Goal: Information Seeking & Learning: Learn about a topic

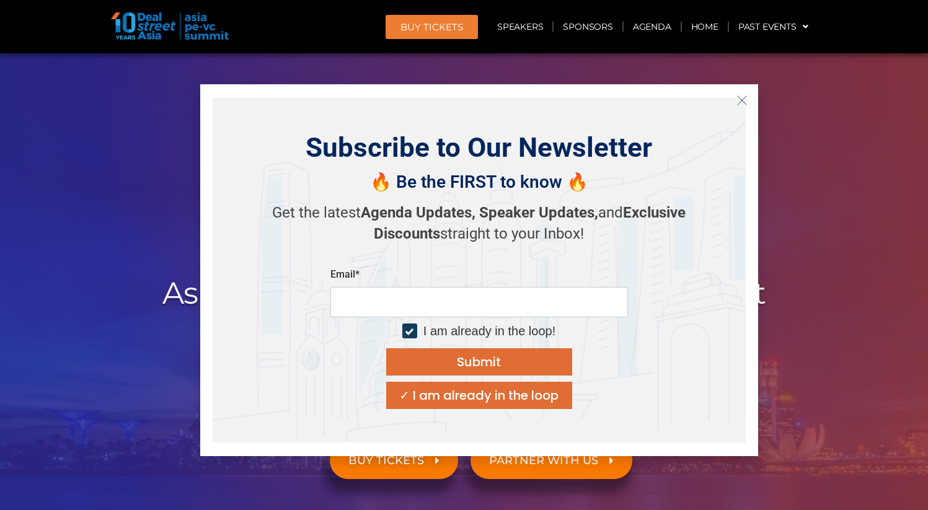
click at [743, 97] on icon "Close" at bounding box center [742, 100] width 11 height 11
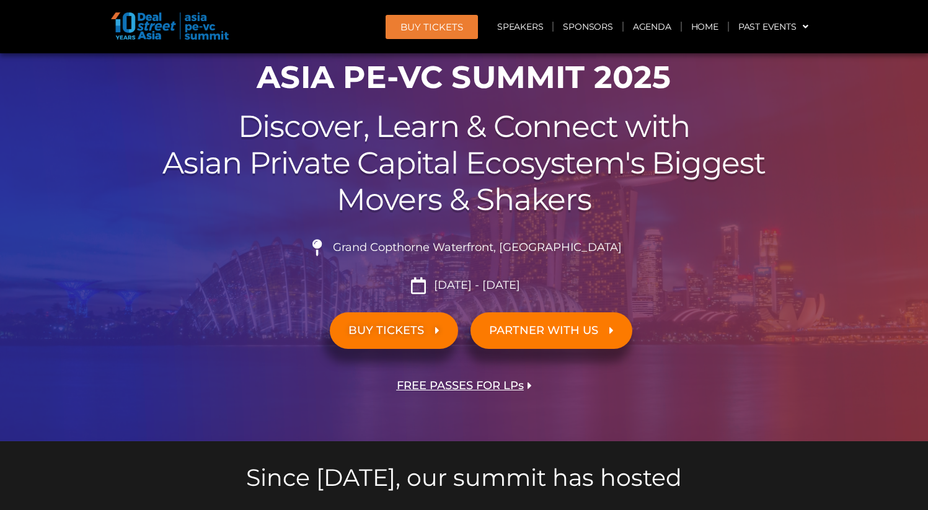
scroll to position [130, 0]
click at [531, 248] on span "Grand Copthorne Waterfront, [GEOGRAPHIC_DATA]​" at bounding box center [476, 248] width 292 height 14
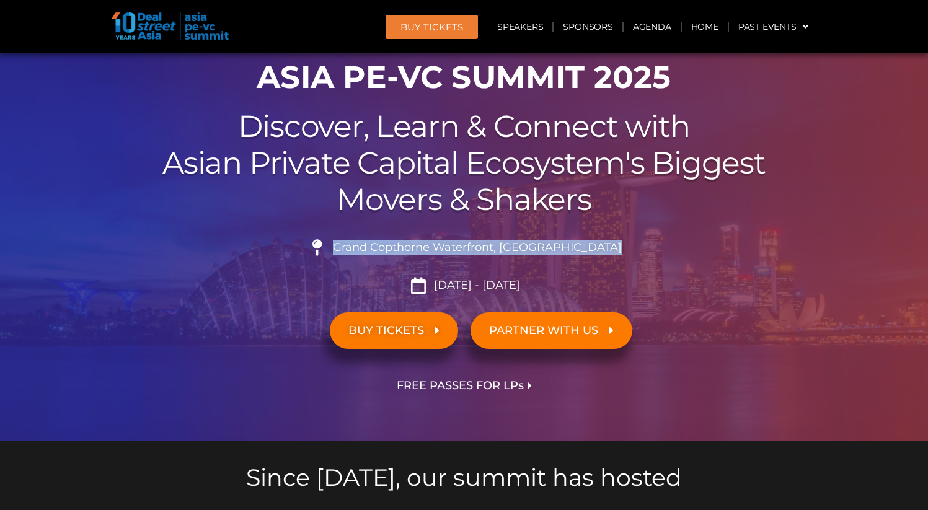
click at [531, 248] on span "Grand Copthorne Waterfront, [GEOGRAPHIC_DATA]​" at bounding box center [476, 248] width 292 height 14
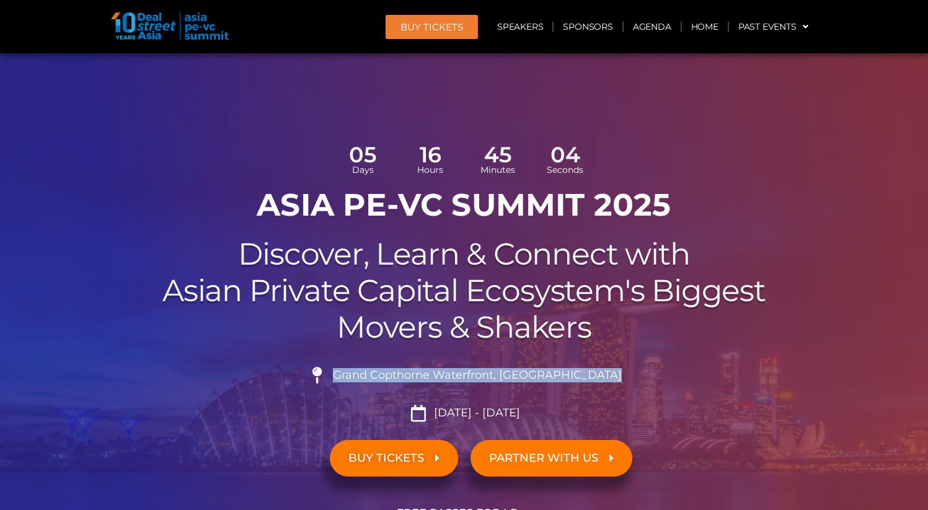
scroll to position [0, 0]
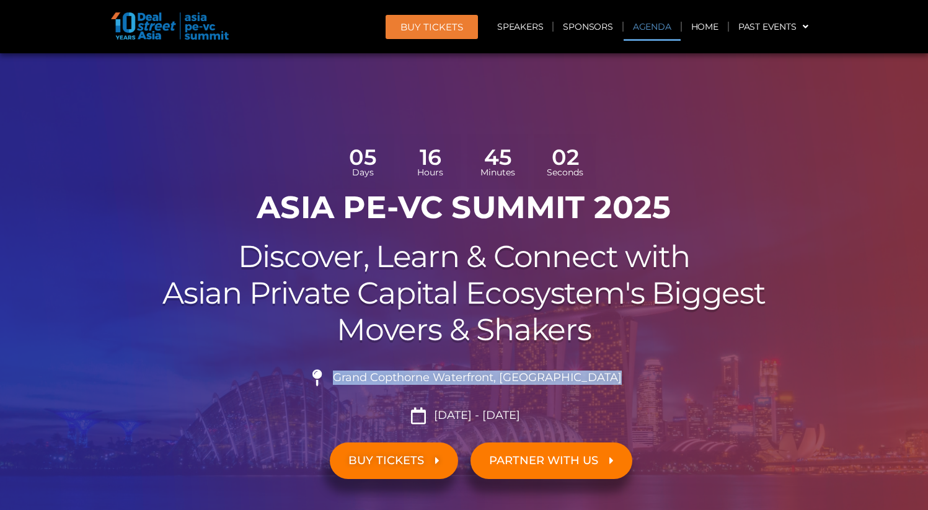
click at [665, 30] on link "Agenda" at bounding box center [652, 26] width 57 height 29
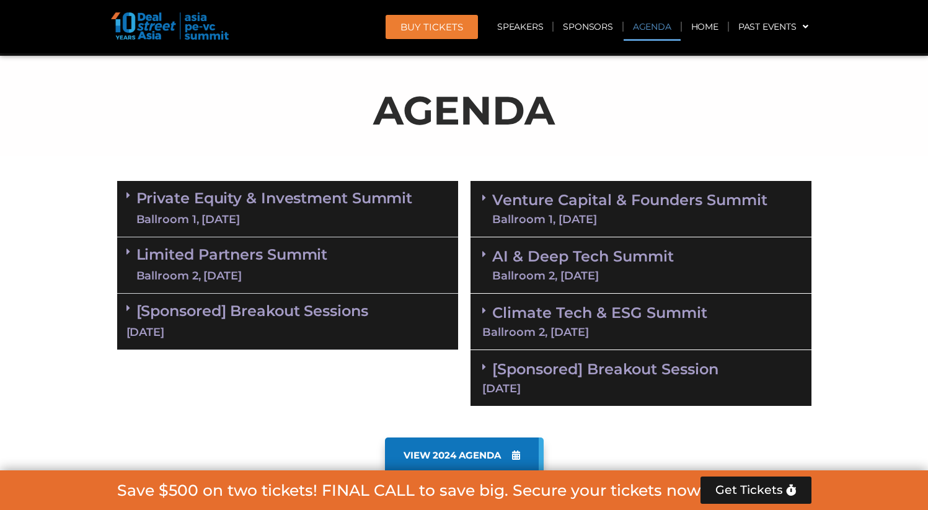
scroll to position [714, 0]
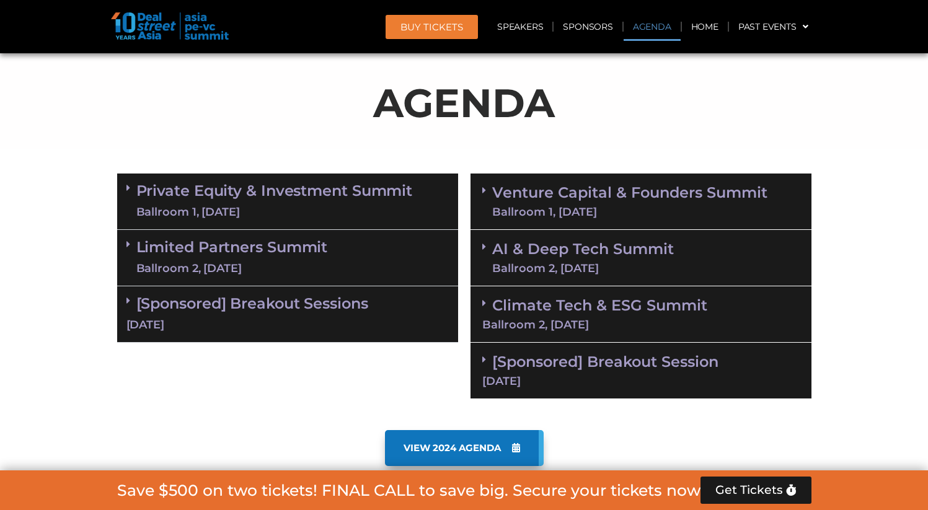
click at [290, 205] on div "Ballroom 1, [DATE]" at bounding box center [274, 213] width 277 height 16
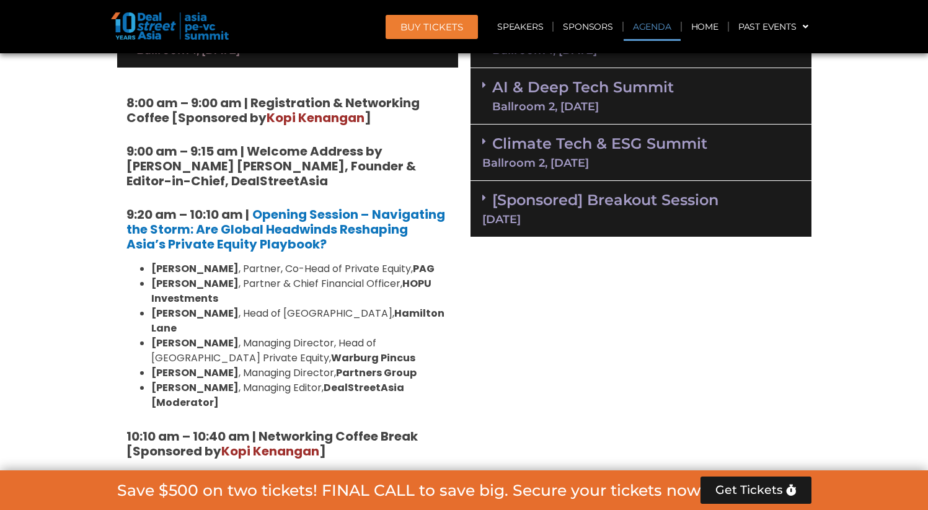
scroll to position [629, 0]
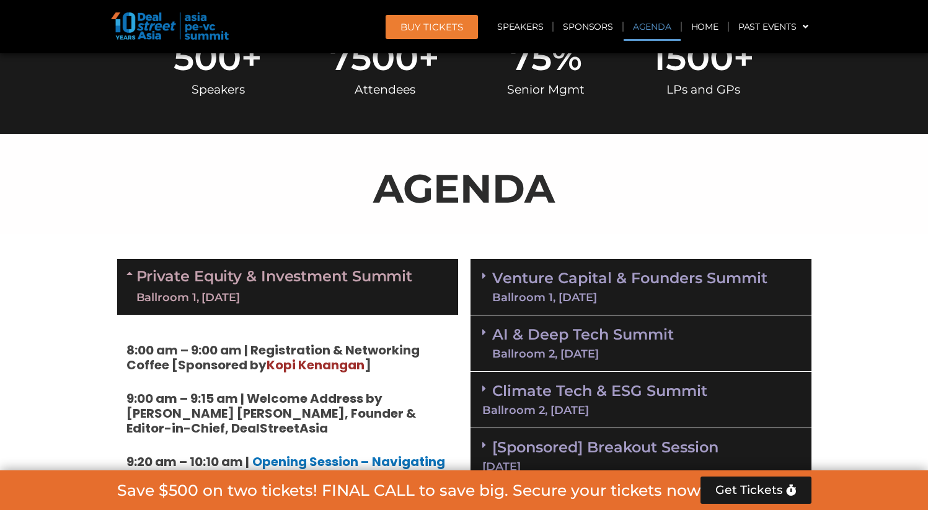
click at [140, 280] on link "Private Equity & Investment Summit Ballroom 1, [DATE]" at bounding box center [274, 287] width 277 height 37
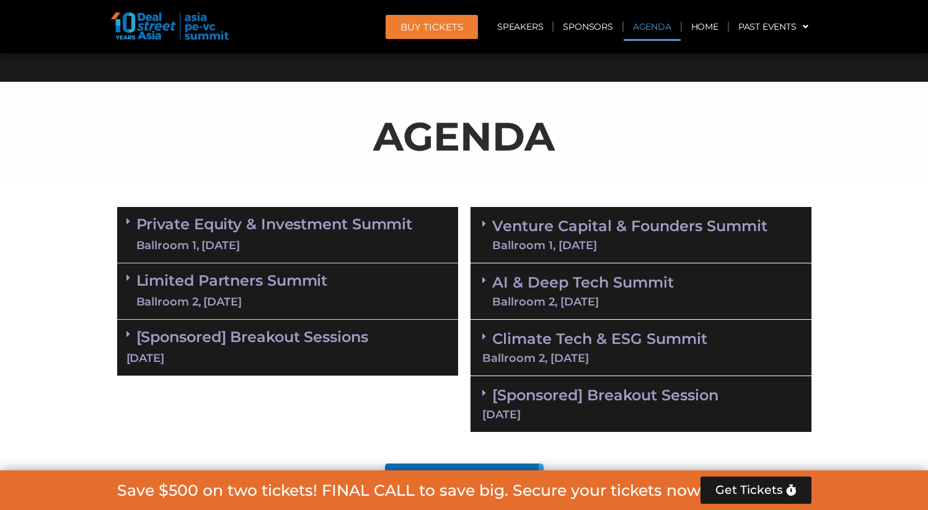
scroll to position [690, 0]
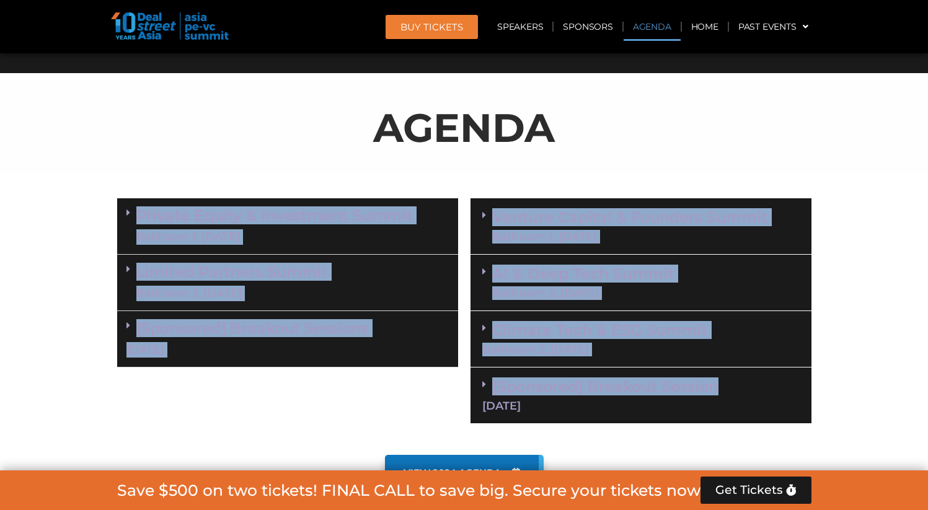
drag, startPoint x: 868, startPoint y: 368, endPoint x: 105, endPoint y: 196, distance: 781.3
click at [105, 196] on section "Private Equity & Investment Summit Ballroom 1, [DATE] 8:00 am – 9:00 am | Regis…" at bounding box center [464, 311] width 928 height 238
copy div "Loremip Dolors & Ametconsec Adipis Elitsedd 2, 51 Eius 6:16 te – 9:43 in | Utla…"
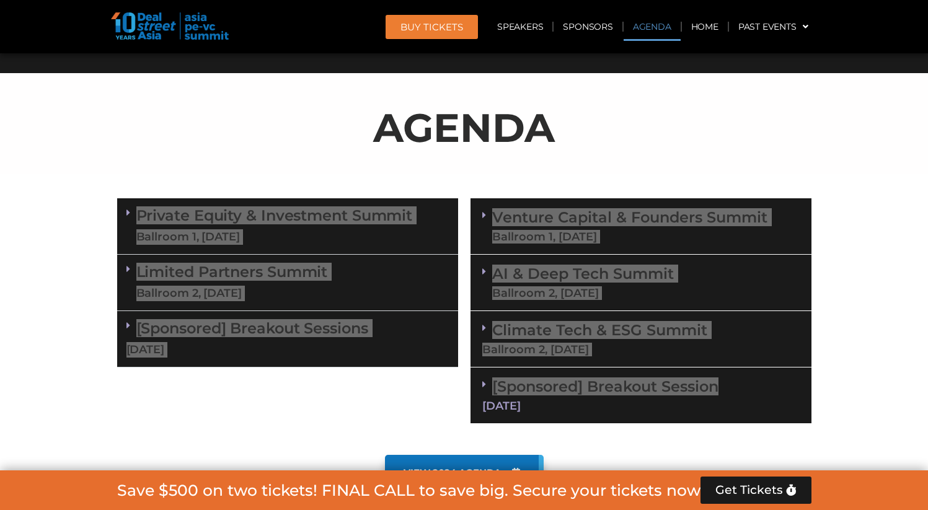
drag, startPoint x: 161, startPoint y: 28, endPoint x: 436, endPoint y: 4, distance: 276.4
click at [0, 0] on header "BUY Tickets Speakers Sponsors Agenda Home Past Events JKT 2025 SG 2024 JKT 2024…" at bounding box center [464, 26] width 928 height 53
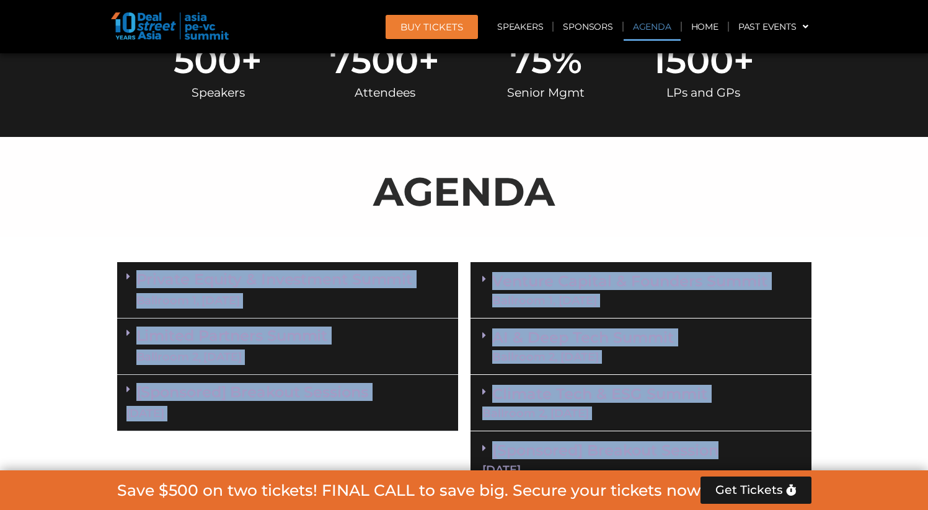
scroll to position [625, 0]
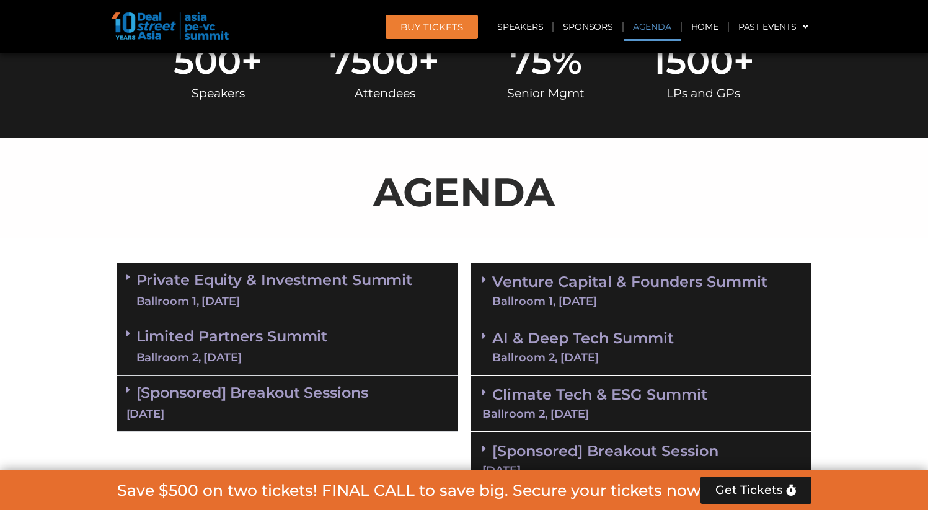
click at [804, 218] on p "AGENDA" at bounding box center [464, 192] width 695 height 60
click at [218, 29] on img at bounding box center [170, 25] width 118 height 27
click at [177, 30] on img at bounding box center [170, 25] width 118 height 27
click at [138, 35] on img at bounding box center [170, 25] width 118 height 27
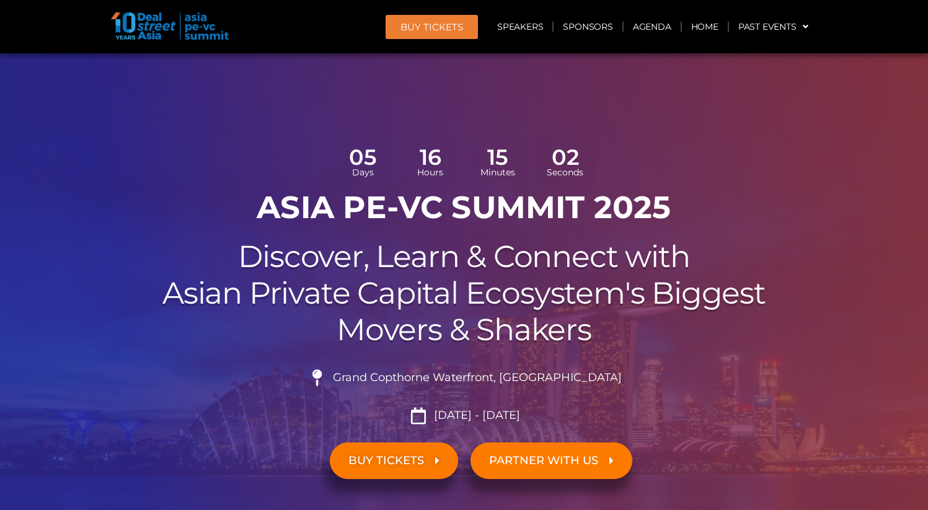
click at [496, 213] on h1 "ASIA PE-VC Summit 2025" at bounding box center [464, 207] width 695 height 37
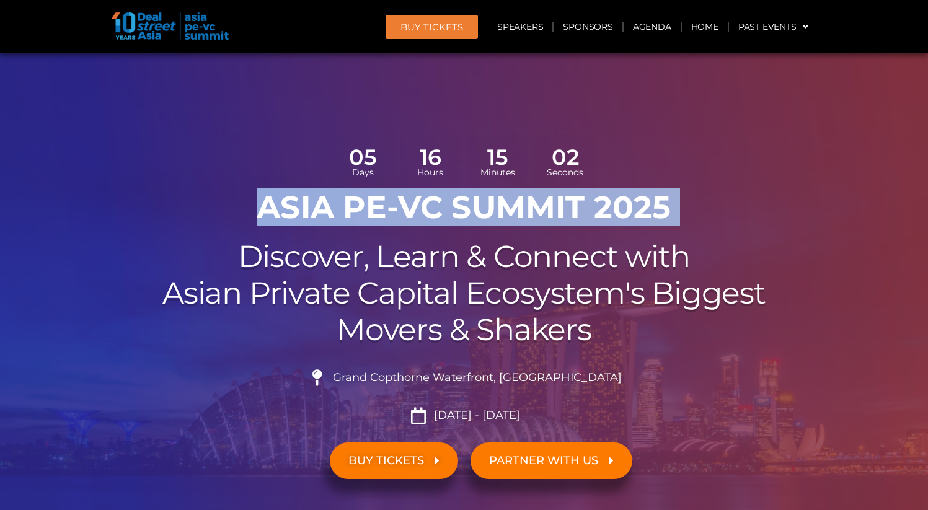
click at [496, 213] on h1 "ASIA PE-VC Summit 2025" at bounding box center [464, 207] width 695 height 37
